Goal: Task Accomplishment & Management: Manage account settings

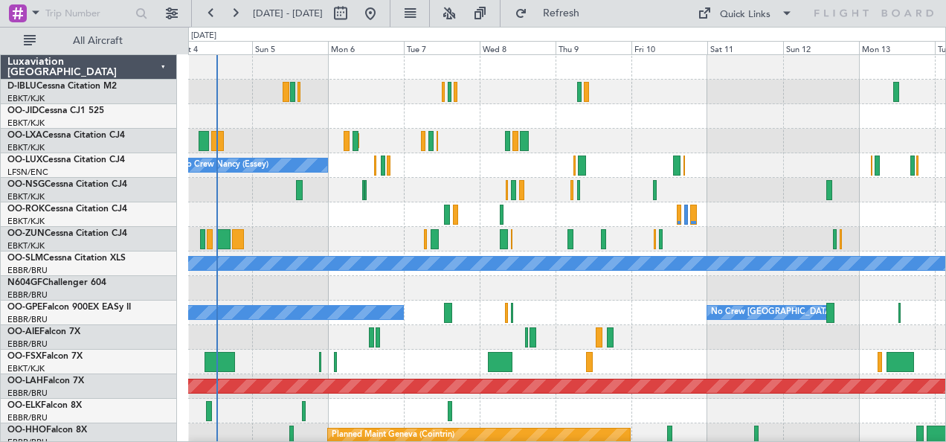
click at [434, 304] on div "No Crew Malaga No Crew [GEOGRAPHIC_DATA] (Brussels National)" at bounding box center [567, 313] width 758 height 25
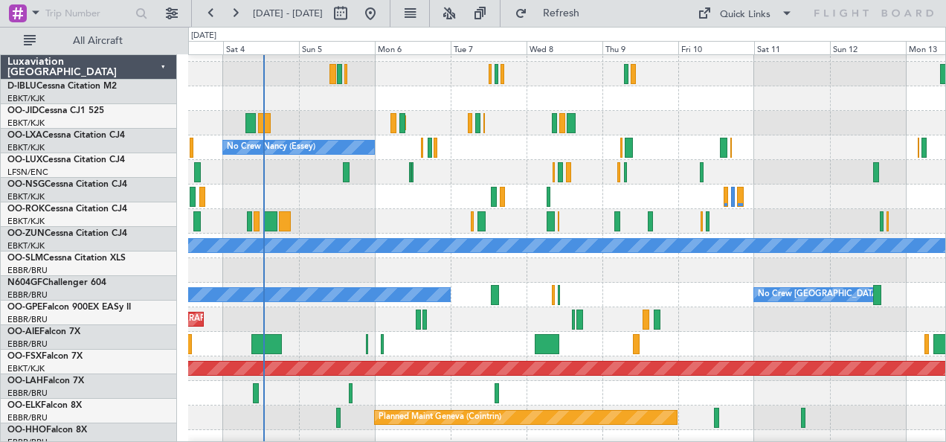
scroll to position [18, 0]
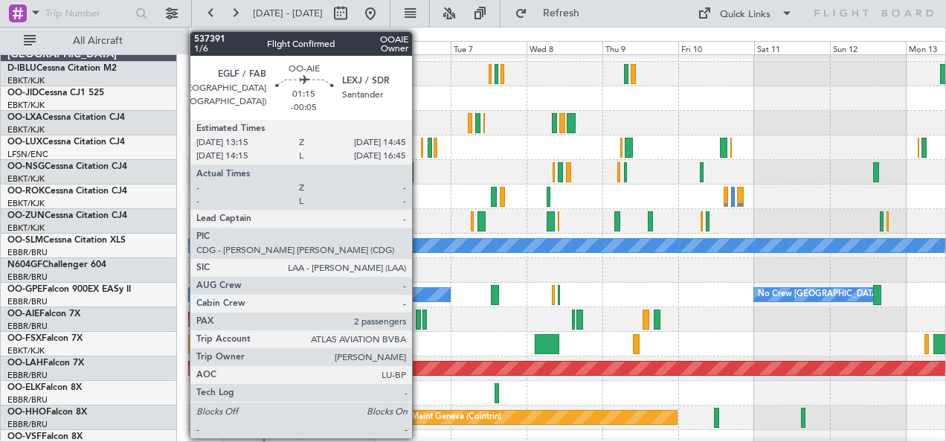
click at [420, 317] on div at bounding box center [418, 319] width 5 height 20
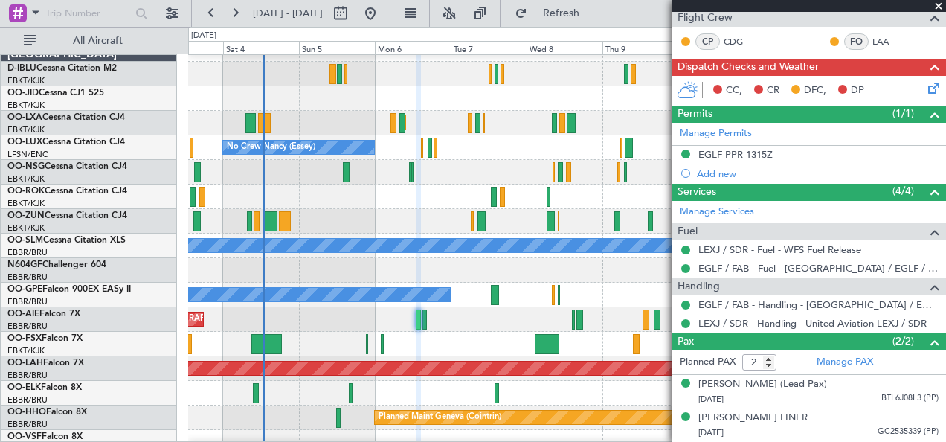
scroll to position [0, 0]
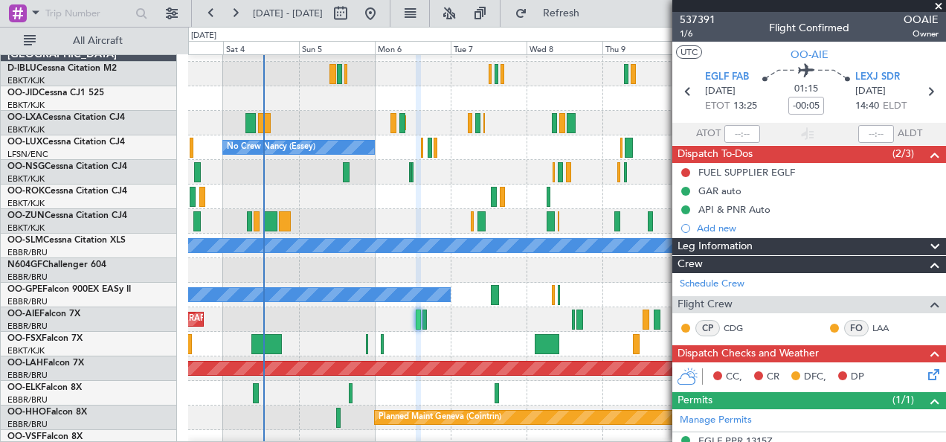
click at [341, 283] on div "No Crew Malaga No Crew [GEOGRAPHIC_DATA] (Brussels National)" at bounding box center [567, 295] width 758 height 25
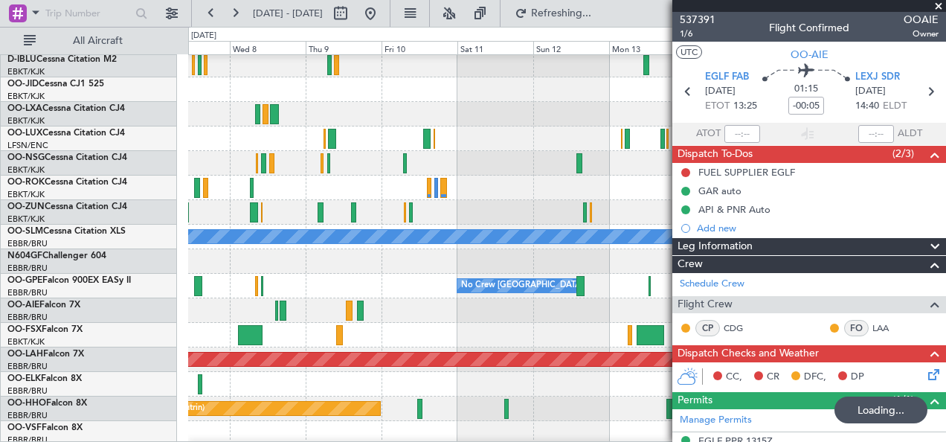
click at [274, 298] on div at bounding box center [567, 310] width 758 height 25
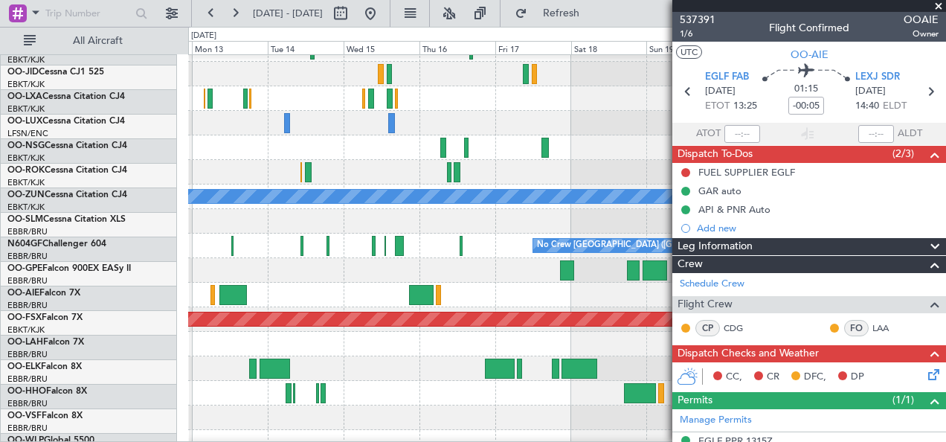
scroll to position [67, 0]
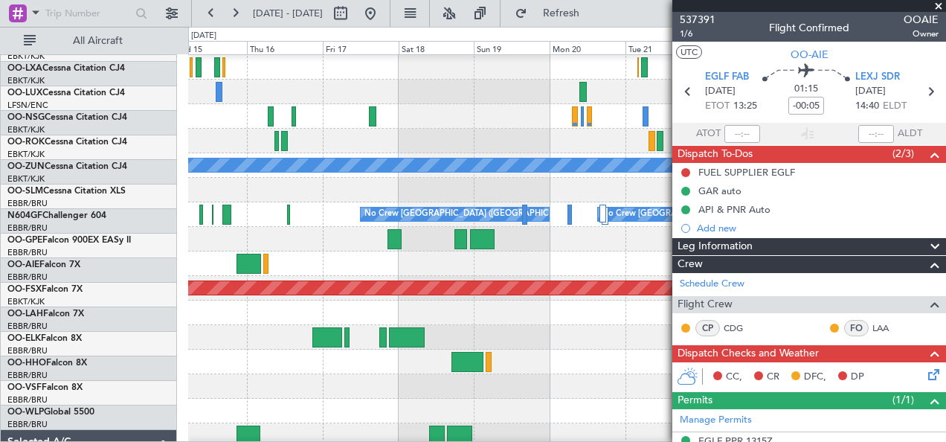
click at [379, 276] on div "Planned Maint [PERSON_NAME]-[GEOGRAPHIC_DATA][PERSON_NAME] ([GEOGRAPHIC_DATA][P…" at bounding box center [567, 288] width 758 height 25
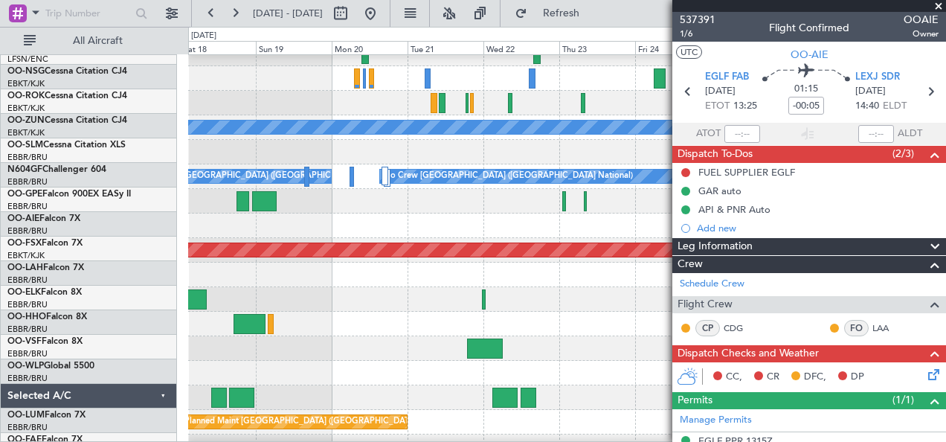
scroll to position [144, 0]
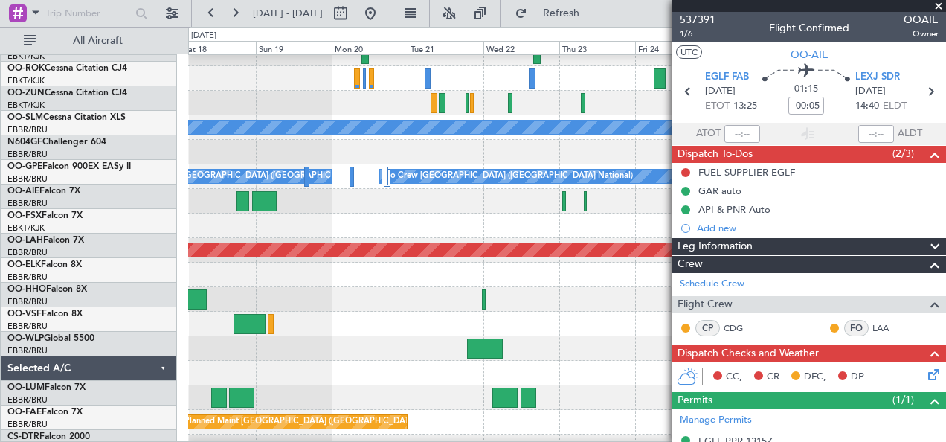
click at [415, 299] on div at bounding box center [567, 299] width 758 height 25
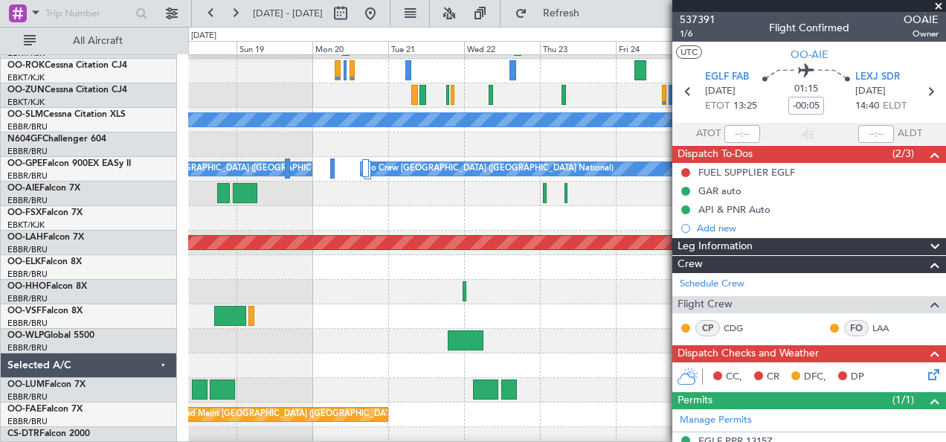
click at [271, 304] on div at bounding box center [567, 316] width 758 height 25
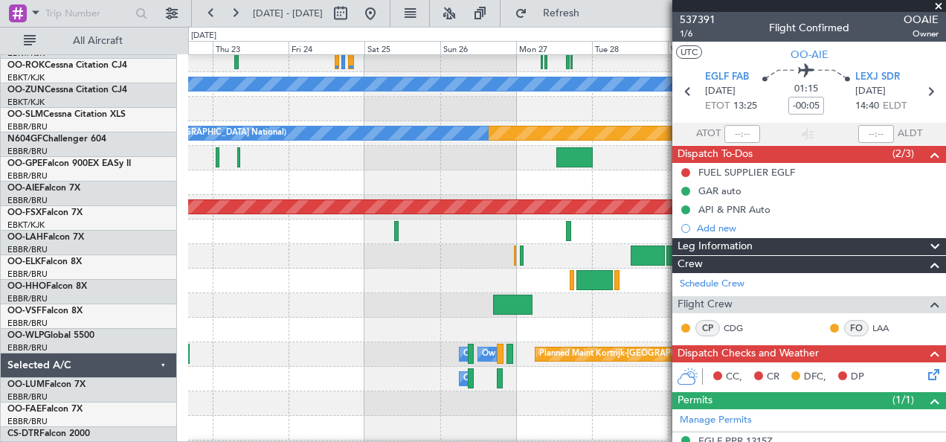
scroll to position [179, 0]
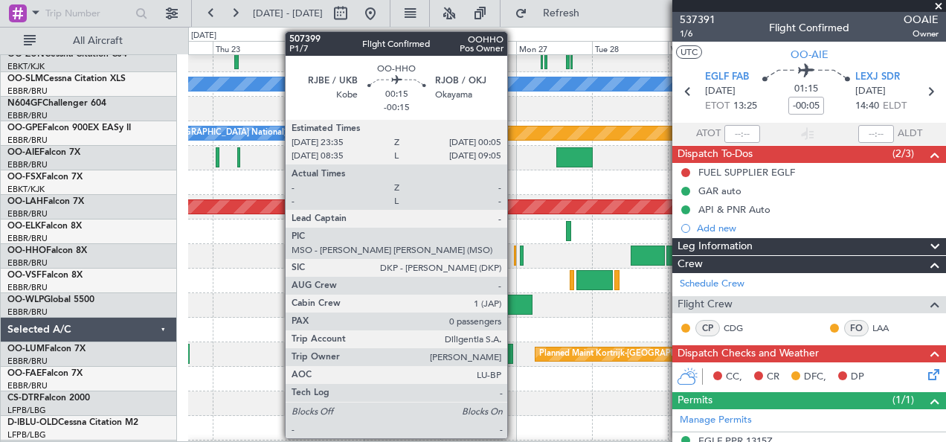
click at [515, 254] on div at bounding box center [515, 255] width 2 height 20
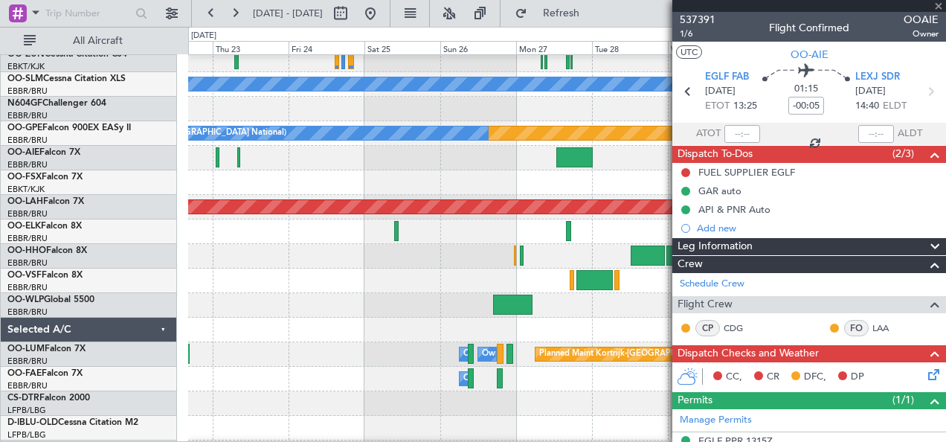
type input "-00:15"
type input "0"
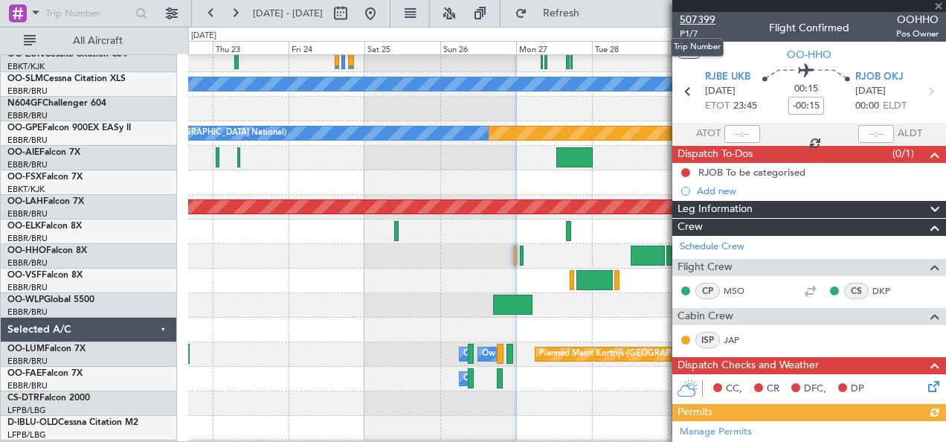
click at [687, 22] on span "507399" at bounding box center [698, 20] width 36 height 16
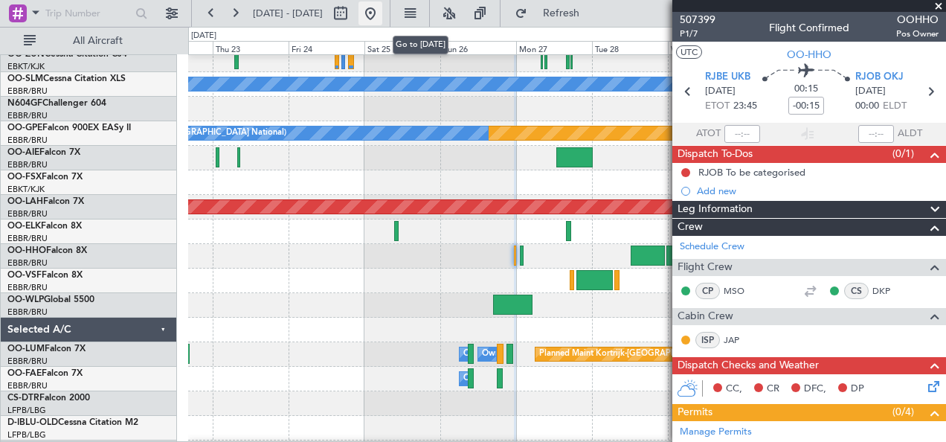
click at [382, 16] on button at bounding box center [371, 13] width 24 height 24
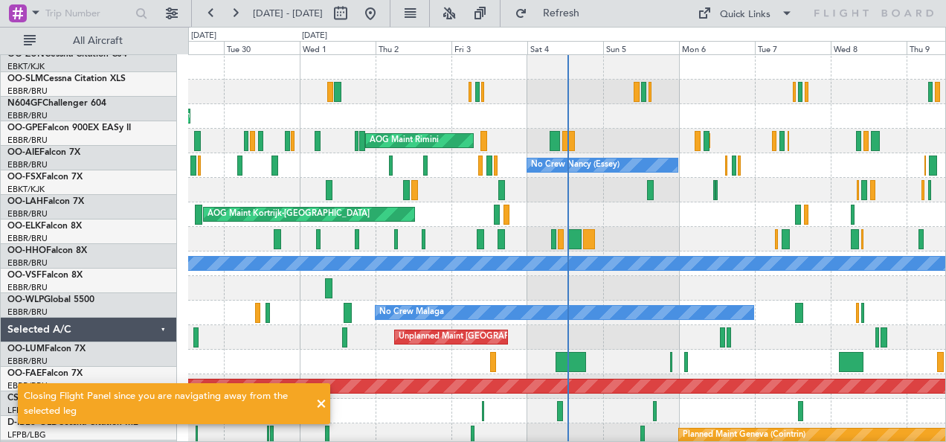
scroll to position [0, 0]
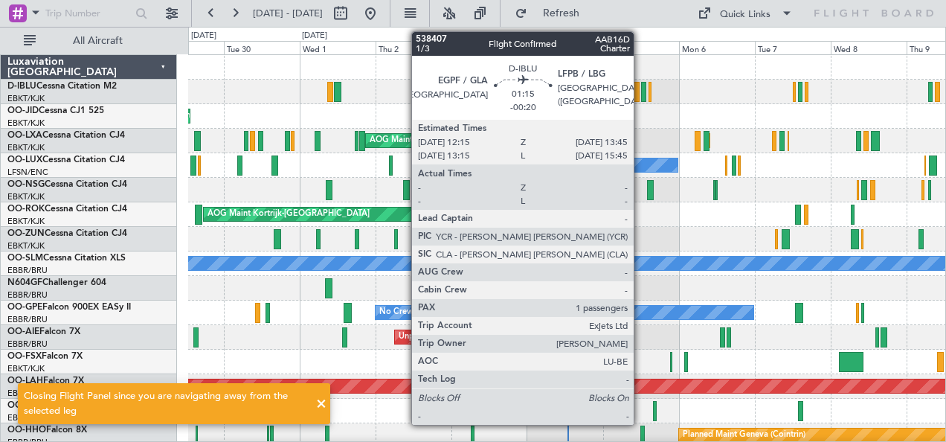
click at [641, 91] on div at bounding box center [643, 92] width 5 height 20
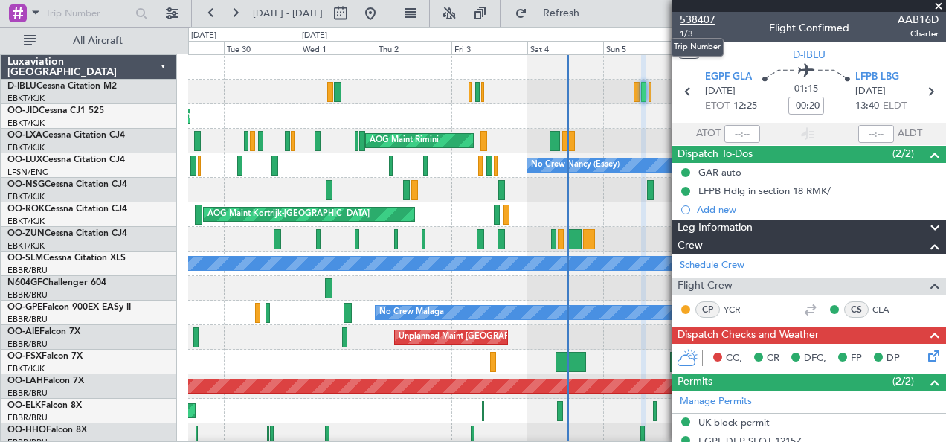
click at [707, 18] on span "538407" at bounding box center [698, 20] width 36 height 16
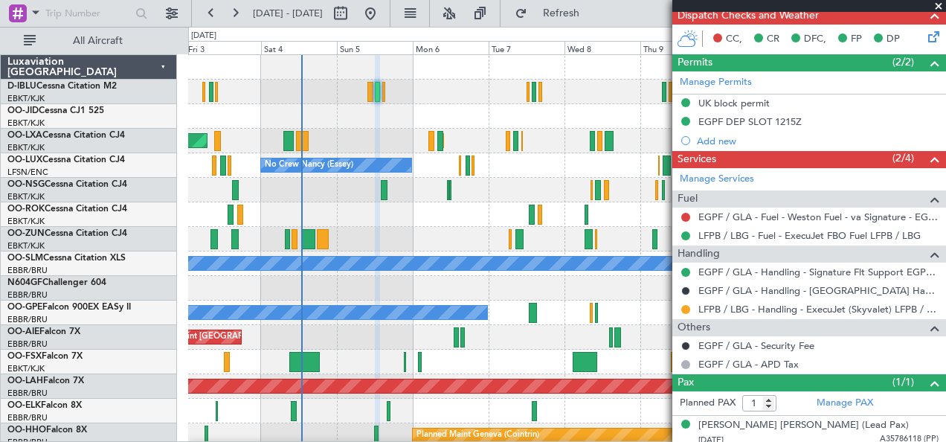
scroll to position [323, 0]
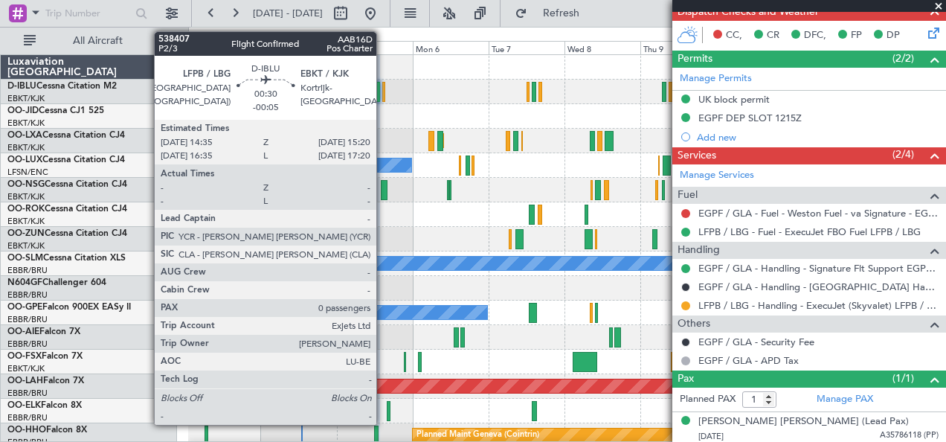
click at [384, 91] on div at bounding box center [383, 92] width 3 height 20
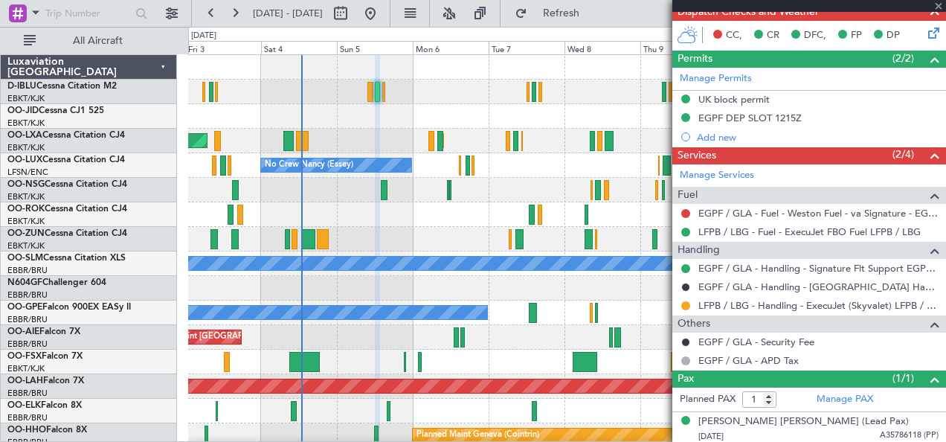
type input "-00:05"
type input "0"
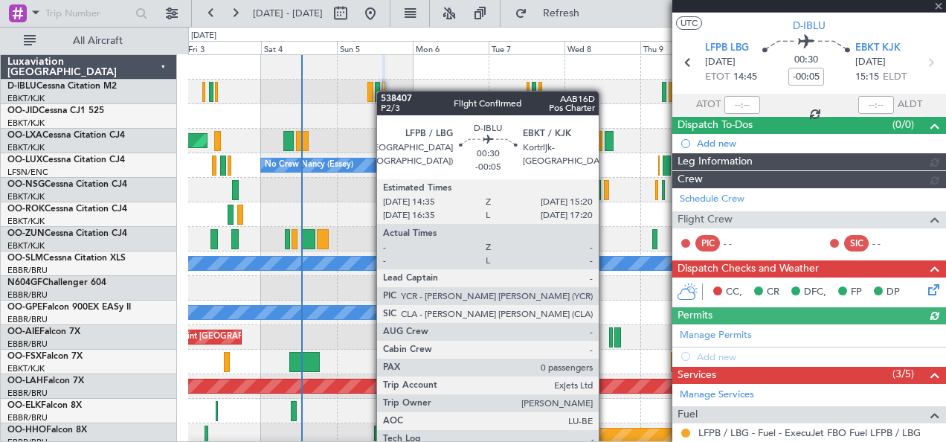
scroll to position [214, 0]
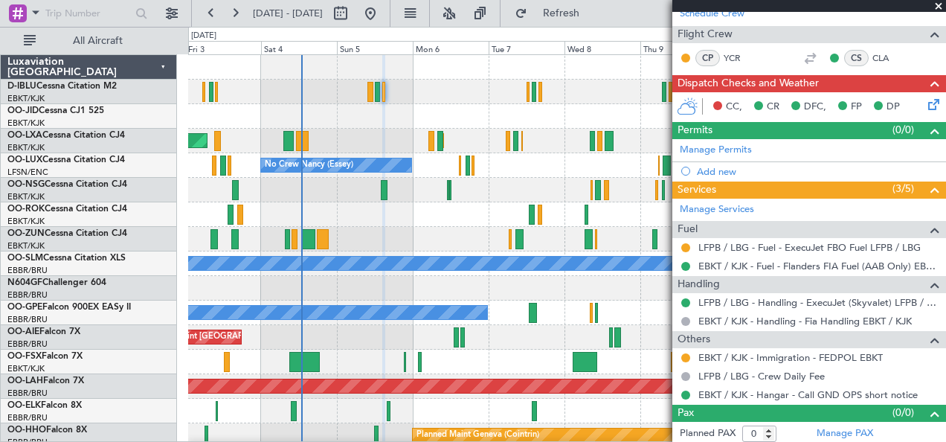
click at [565, 287] on div at bounding box center [567, 288] width 758 height 25
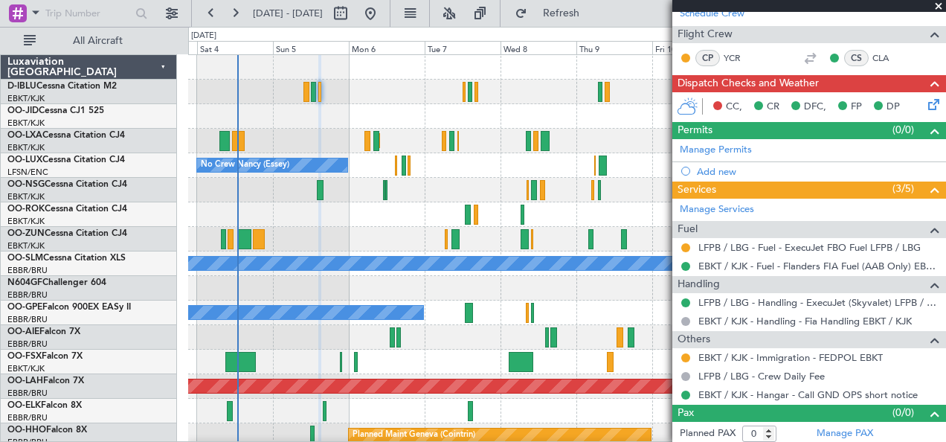
click at [315, 240] on div at bounding box center [567, 239] width 758 height 25
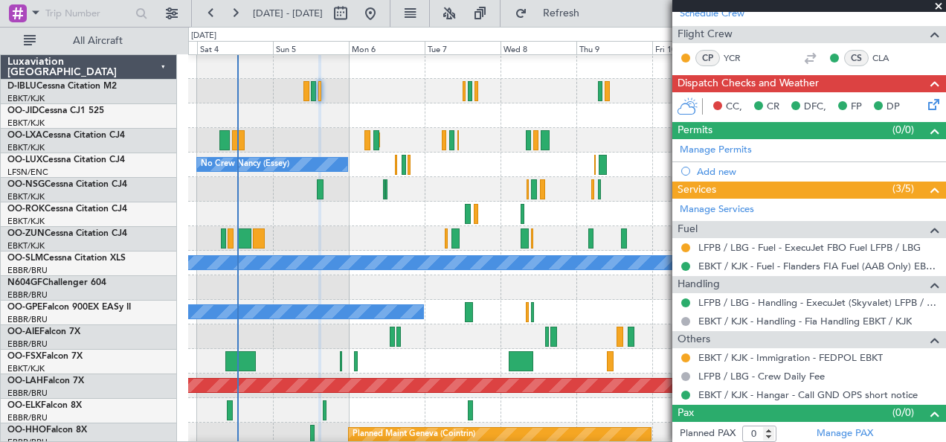
scroll to position [1, 0]
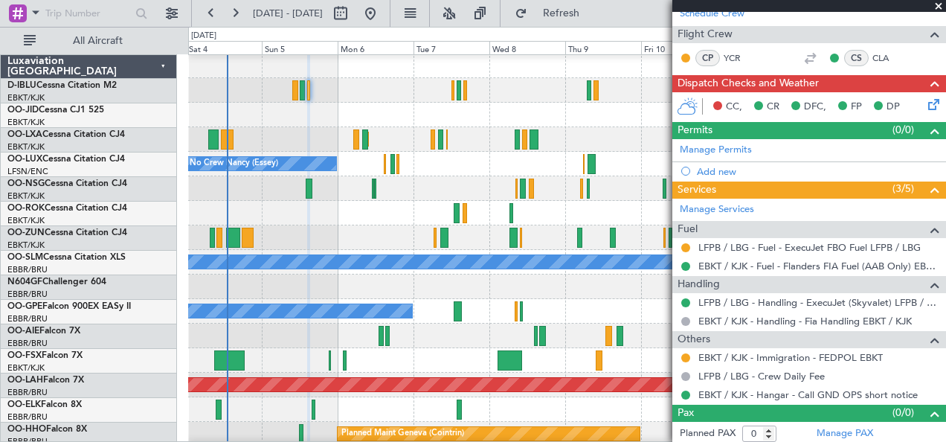
click at [403, 286] on div at bounding box center [567, 286] width 758 height 25
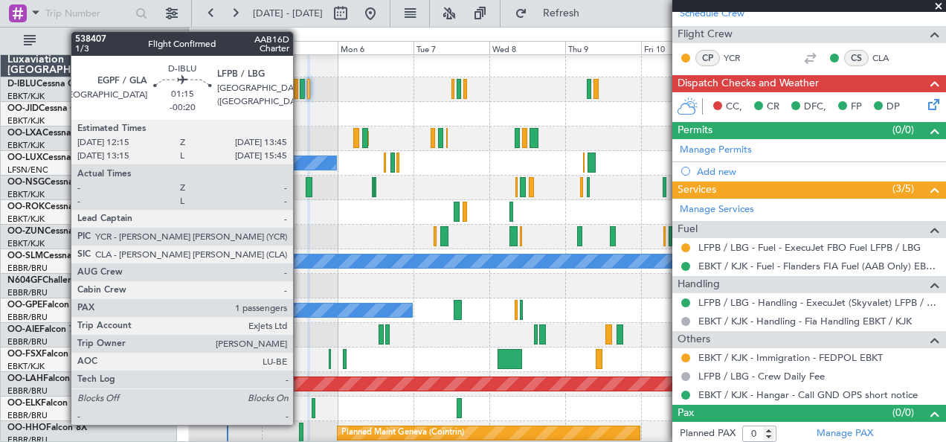
click at [301, 83] on div at bounding box center [302, 89] width 5 height 20
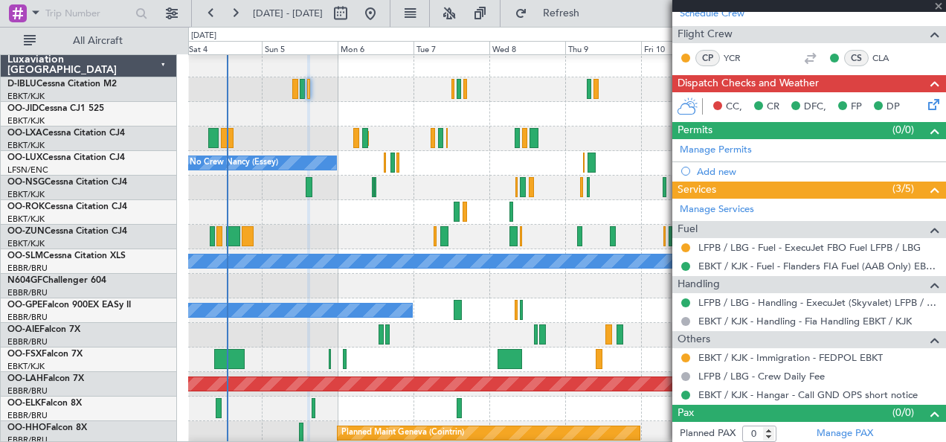
type input "-00:20"
type input "1"
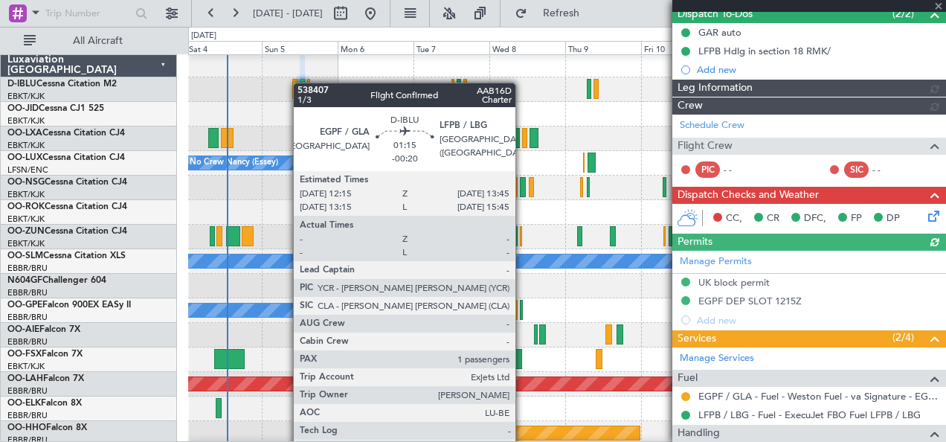
scroll to position [323, 0]
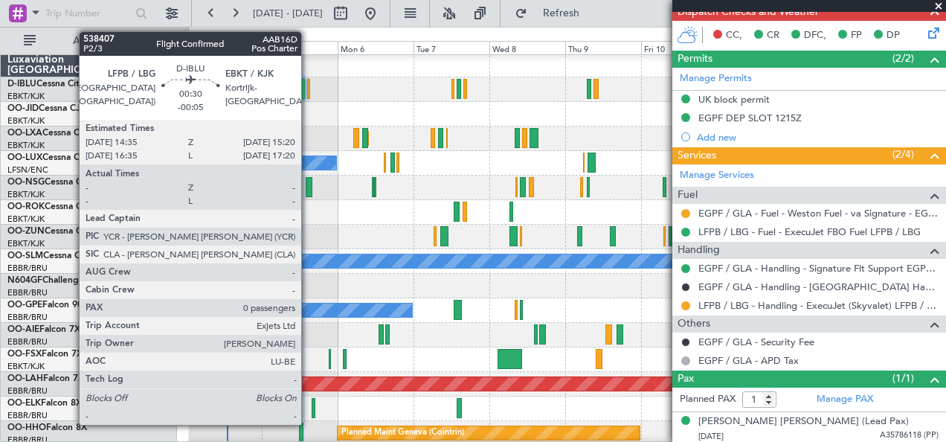
click at [309, 86] on div at bounding box center [308, 89] width 3 height 20
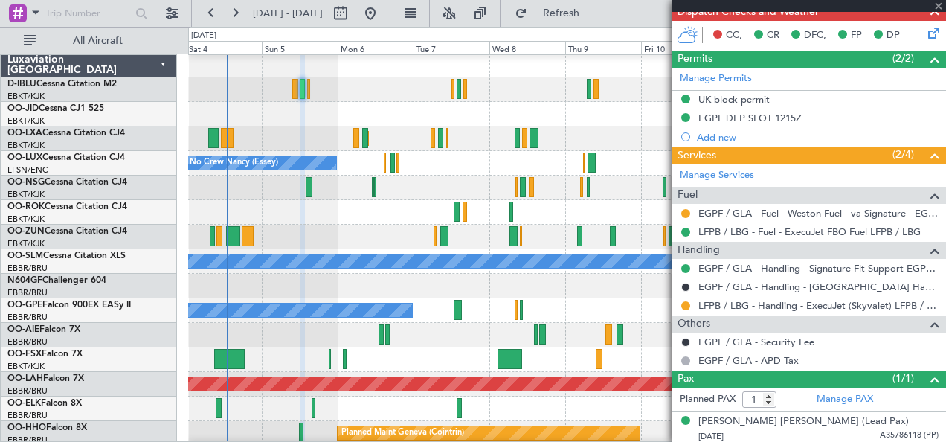
type input "-00:05"
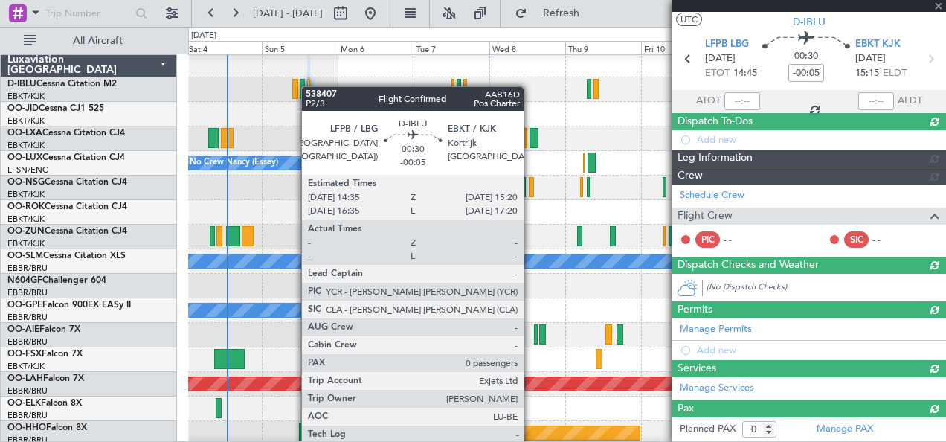
scroll to position [214, 0]
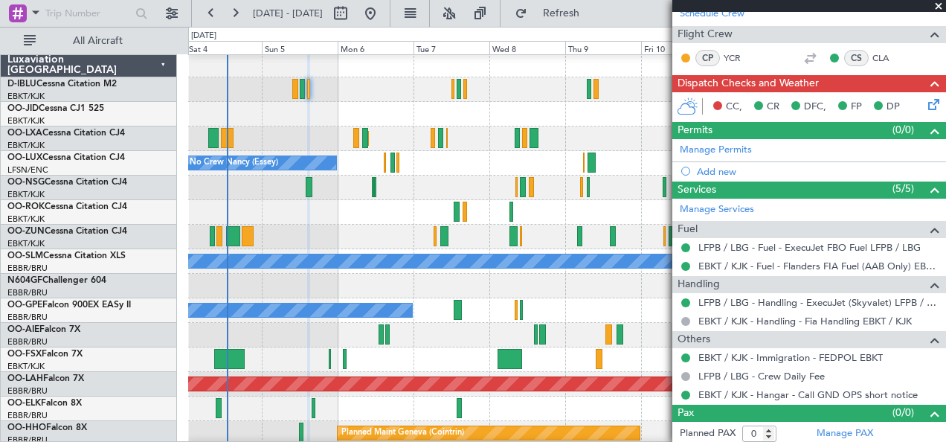
click at [450, 282] on div at bounding box center [567, 286] width 758 height 25
click at [134, 283] on div "No Crew Kortrijk-[GEOGRAPHIC_DATA] Planned Maint [GEOGRAPHIC_DATA]-[GEOGRAPHIC_…" at bounding box center [473, 234] width 946 height 415
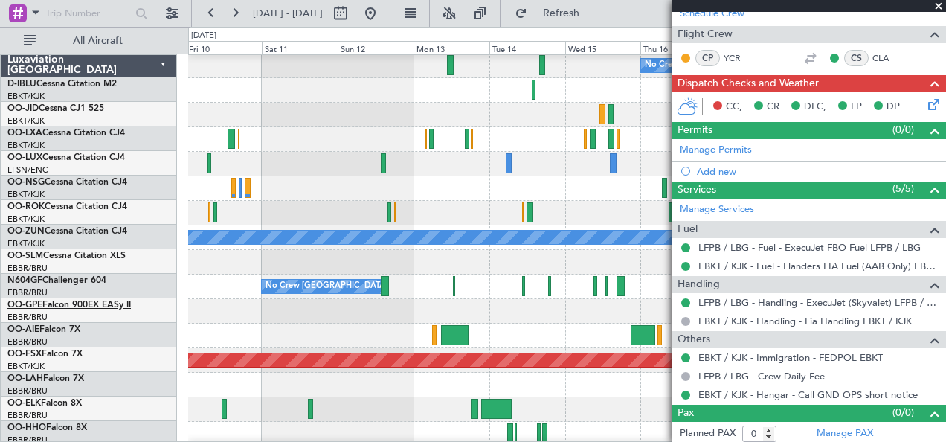
scroll to position [26, 0]
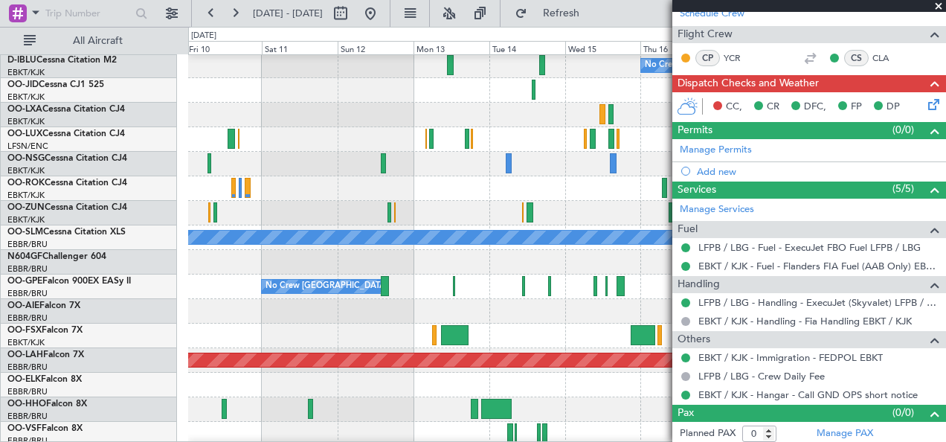
click at [226, 292] on div "No Crew [GEOGRAPHIC_DATA] ([GEOGRAPHIC_DATA] National) No Crew [GEOGRAPHIC_DATA…" at bounding box center [567, 286] width 758 height 25
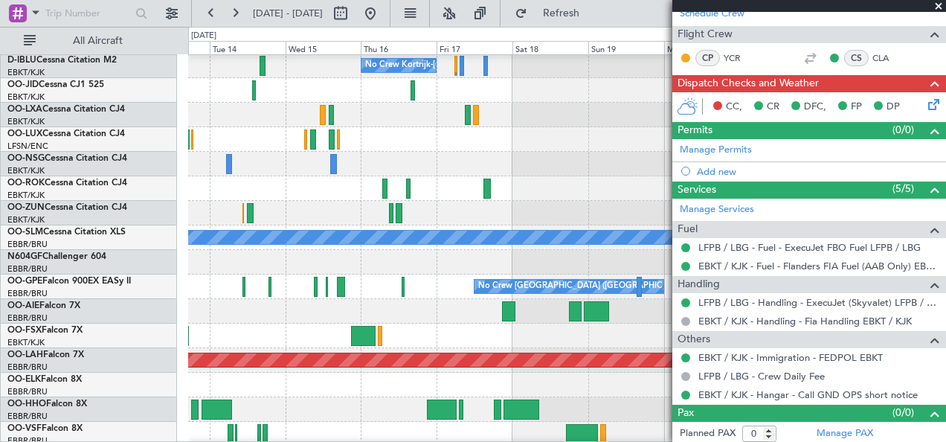
scroll to position [25, 0]
click at [271, 250] on div at bounding box center [567, 262] width 758 height 25
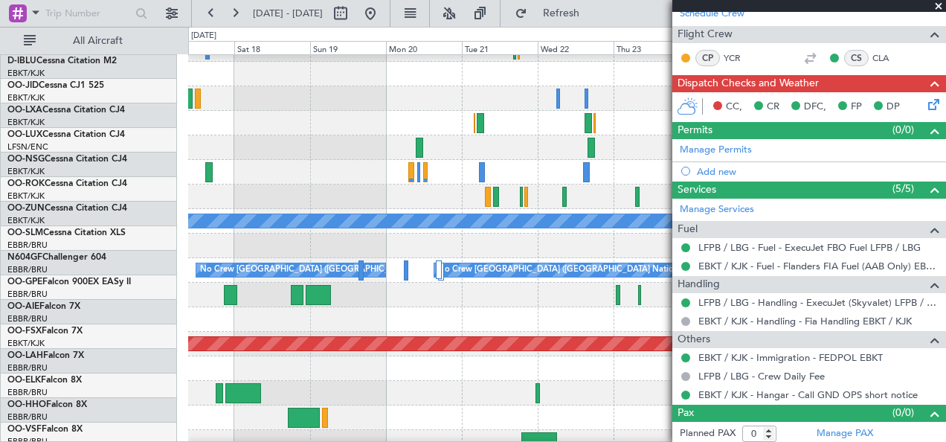
scroll to position [42, 0]
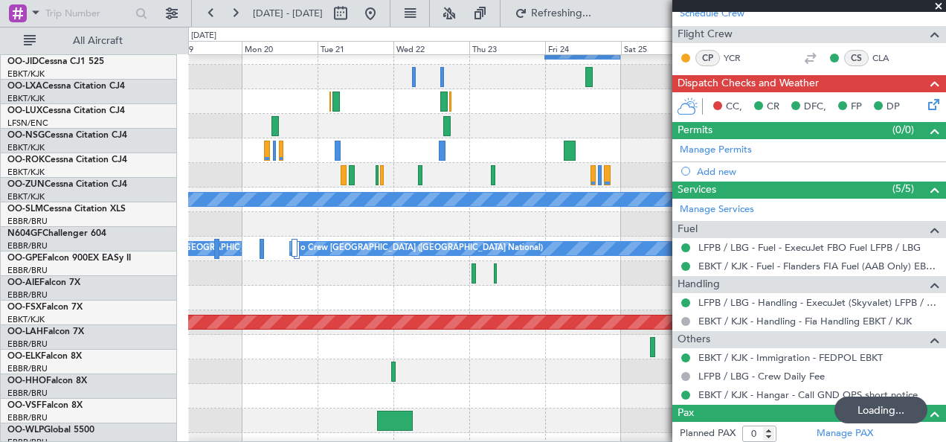
click at [306, 261] on div at bounding box center [567, 273] width 758 height 25
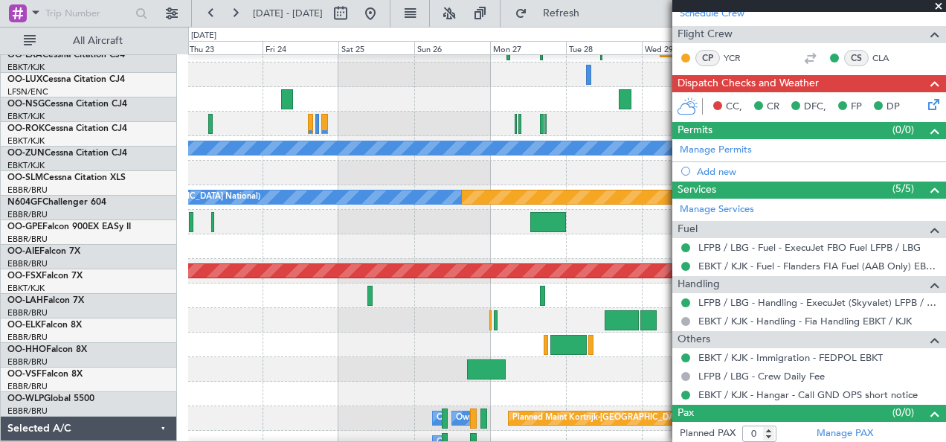
scroll to position [115, 0]
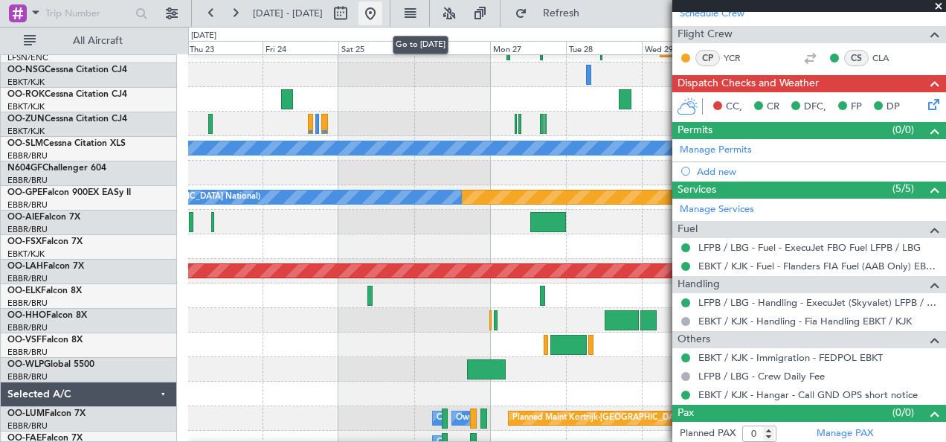
click at [382, 17] on button at bounding box center [371, 13] width 24 height 24
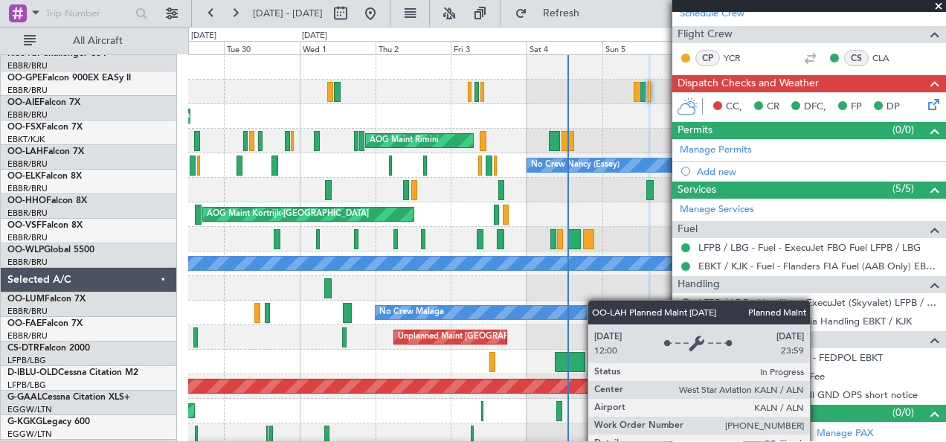
scroll to position [0, 0]
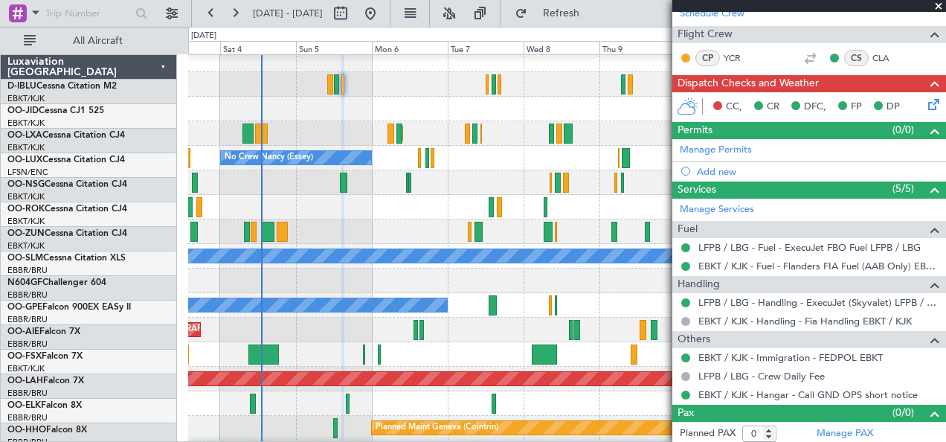
scroll to position [10, 0]
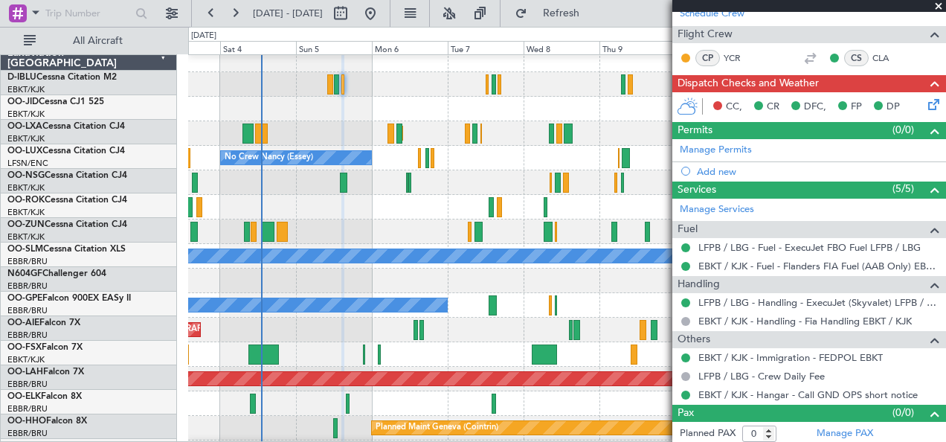
click at [387, 229] on div at bounding box center [567, 231] width 758 height 25
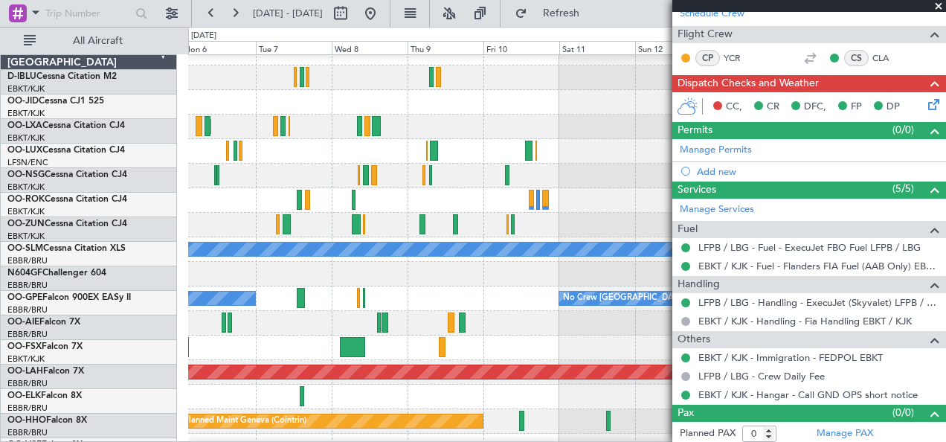
click at [411, 292] on div "No Crew Malaga No Crew [GEOGRAPHIC_DATA] (Brussels National) No Crew [GEOGRAPHI…" at bounding box center [567, 298] width 758 height 25
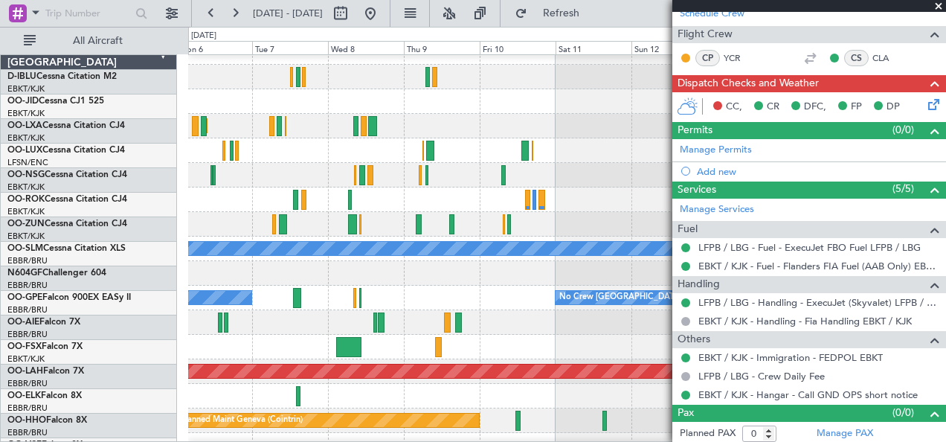
scroll to position [15, 0]
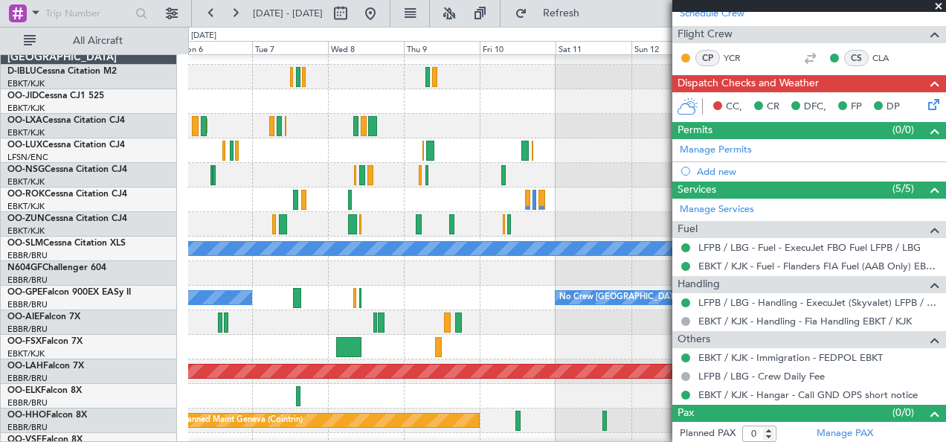
click at [703, 317] on fb-app "[DATE] - [DATE] Refresh Quick Links All Aircraft No Crew Kortrijk-[GEOGRAPHIC_D…" at bounding box center [473, 226] width 946 height 431
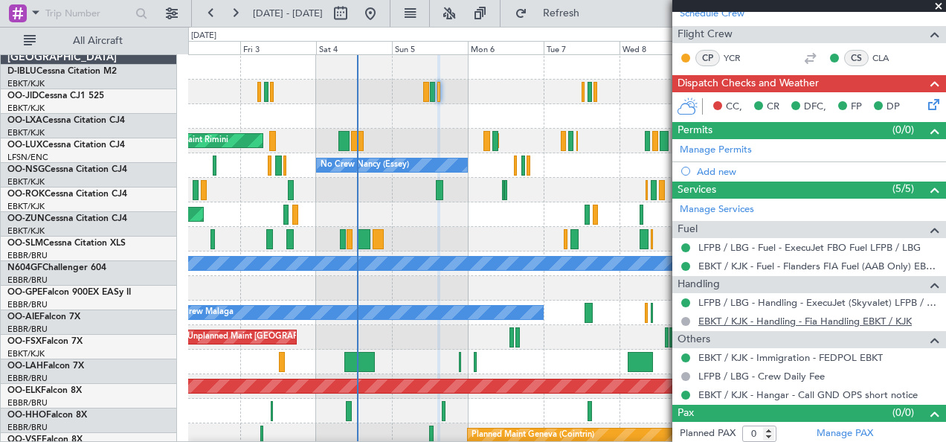
scroll to position [0, 0]
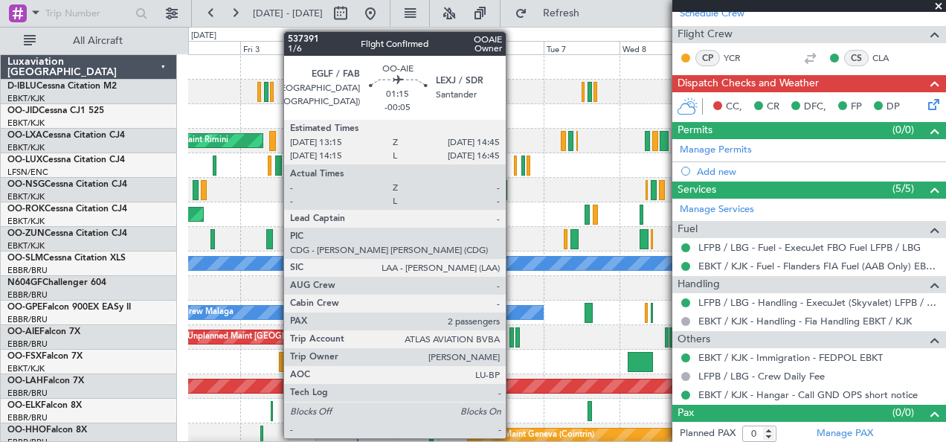
click at [513, 327] on div at bounding box center [512, 337] width 5 height 20
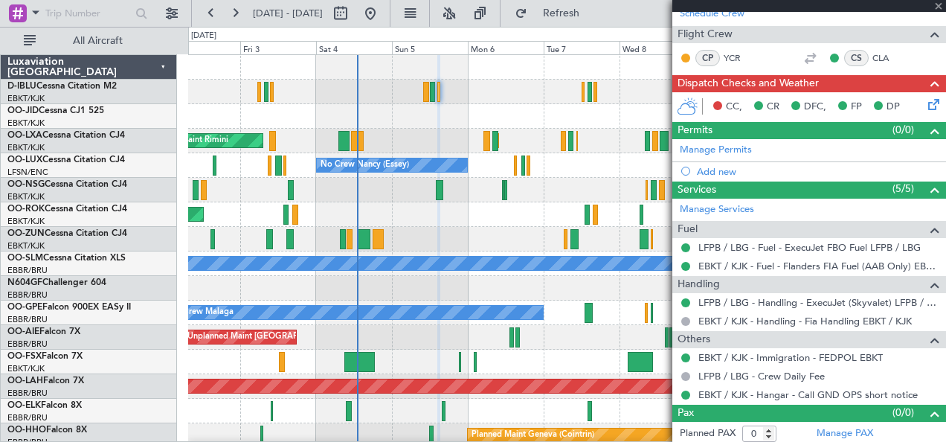
type input "2"
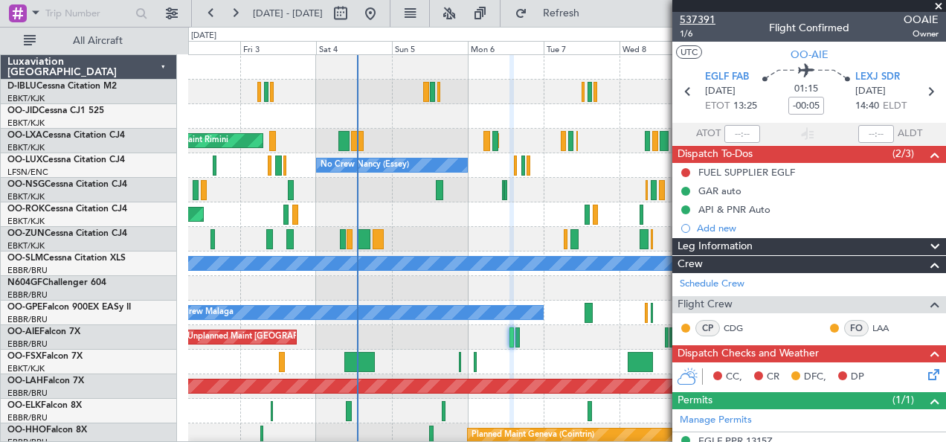
click at [697, 21] on span "537391" at bounding box center [698, 20] width 36 height 16
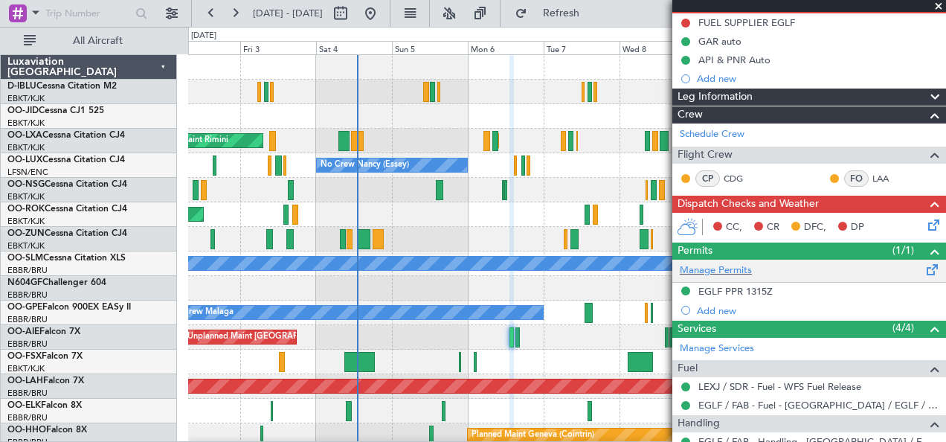
scroll to position [151, 0]
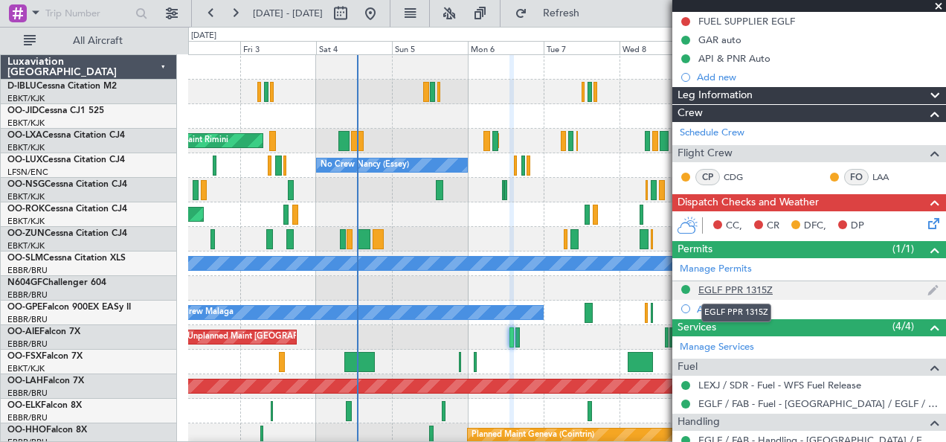
click at [745, 289] on div "EGLF PPR 1315Z" at bounding box center [736, 289] width 74 height 13
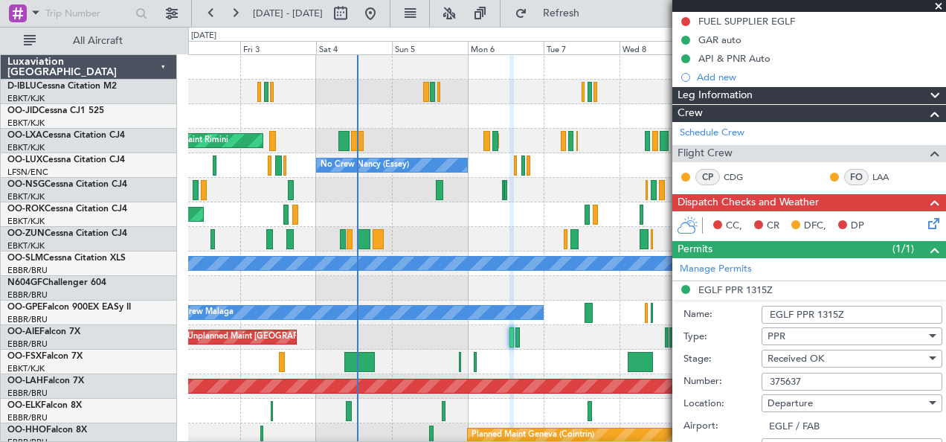
drag, startPoint x: 828, startPoint y: 383, endPoint x: 640, endPoint y: 367, distance: 188.1
click at [640, 367] on fb-app "[DATE] - [DATE] Refresh Quick Links All Aircraft Planned Maint [GEOGRAPHIC_DATA…" at bounding box center [473, 226] width 946 height 431
click at [440, 239] on div at bounding box center [567, 239] width 758 height 25
